Goal: Task Accomplishment & Management: Manage account settings

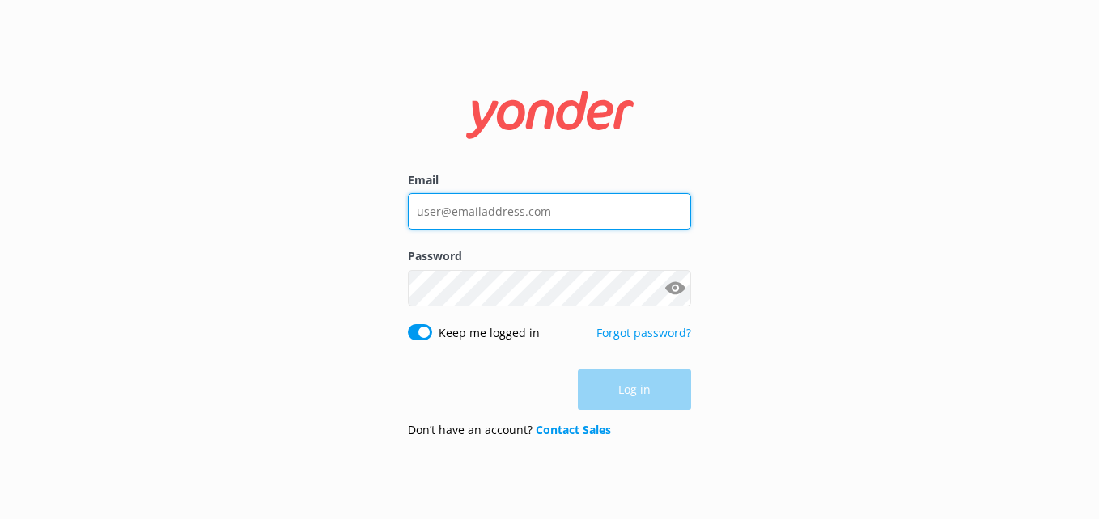
type input "[EMAIL_ADDRESS][DOMAIN_NAME]"
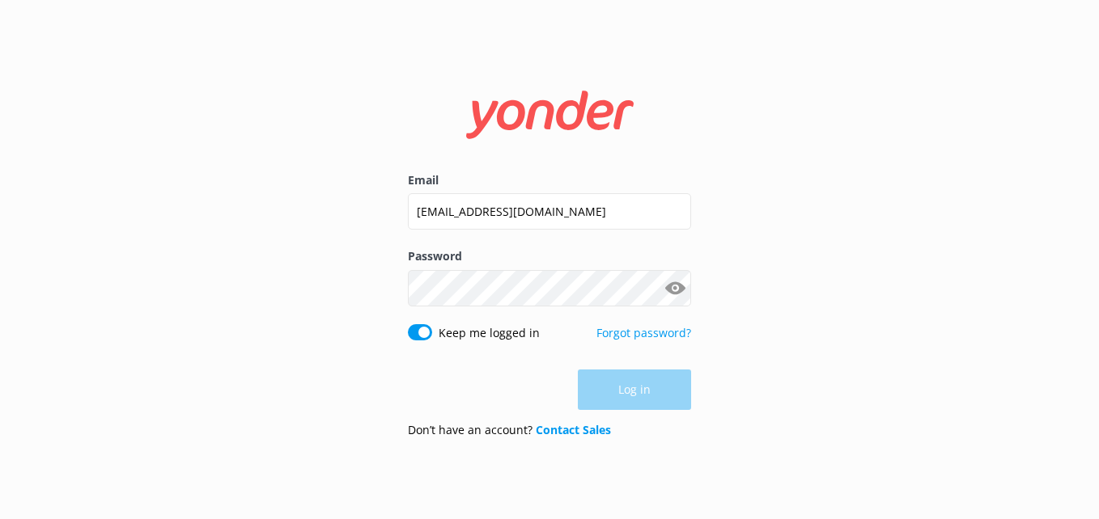
click at [647, 372] on div "Log in" at bounding box center [549, 390] width 283 height 40
click at [660, 388] on button "Log in" at bounding box center [634, 391] width 113 height 40
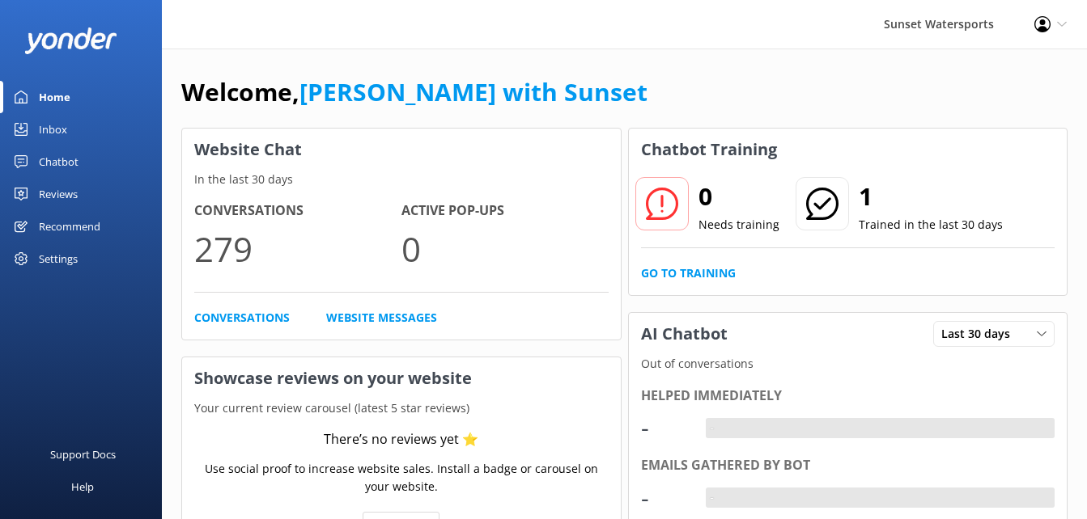
click at [55, 128] on div "Inbox" at bounding box center [53, 129] width 28 height 32
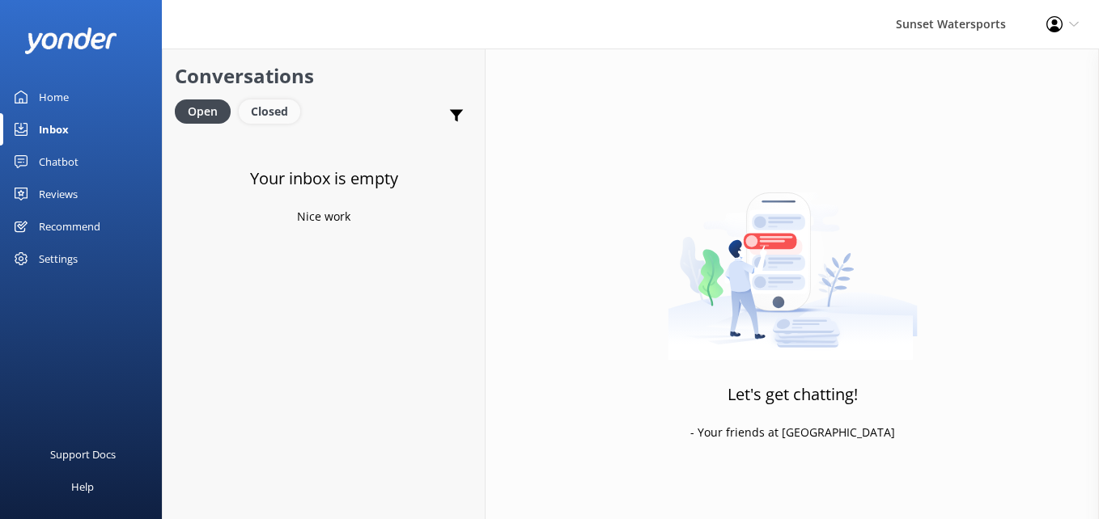
click at [275, 102] on div "Closed" at bounding box center [269, 112] width 61 height 24
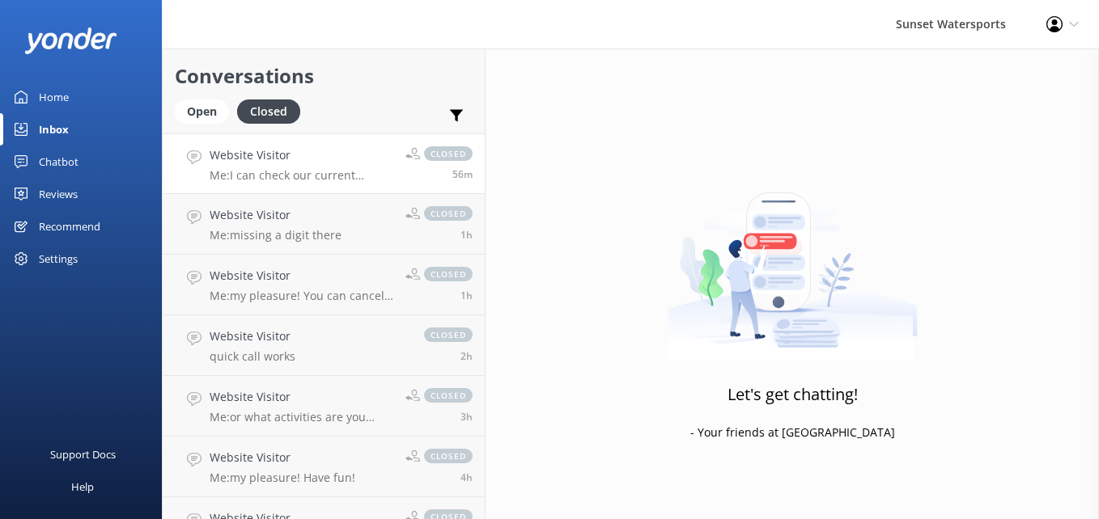
click at [243, 161] on h4 "Website Visitor" at bounding box center [302, 155] width 184 height 18
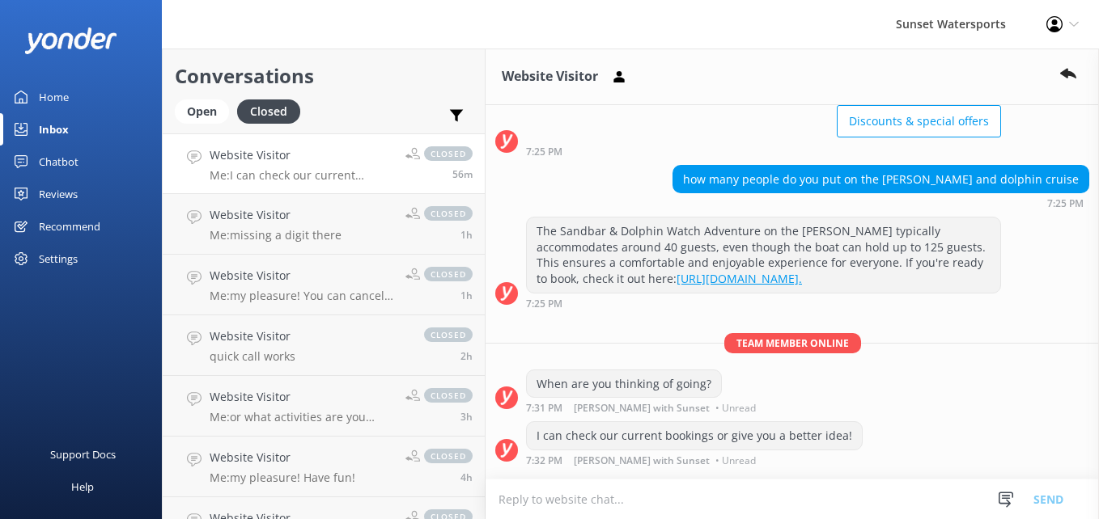
scroll to position [216, 0]
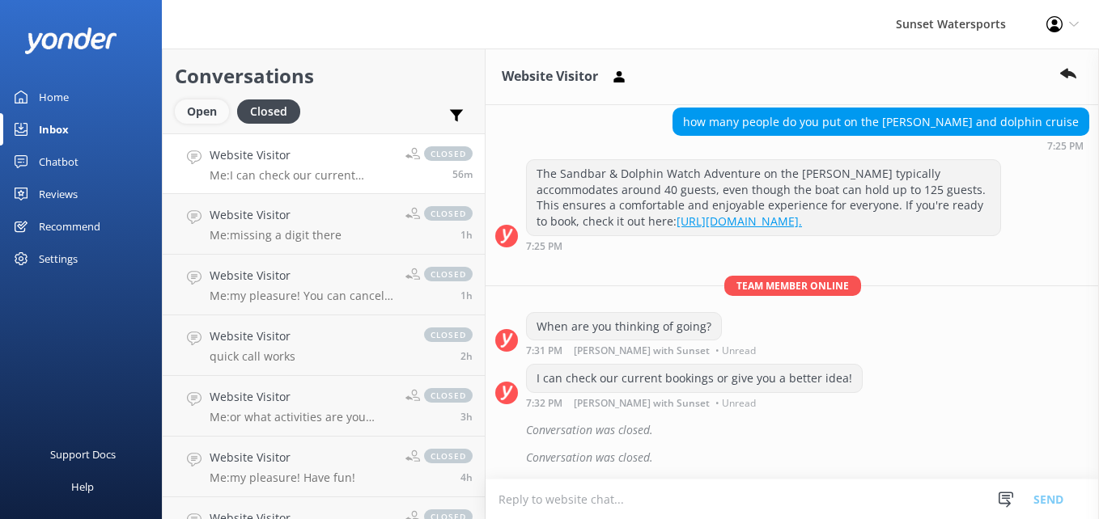
click at [197, 111] on div "Open" at bounding box center [202, 112] width 54 height 24
